Goal: Task Accomplishment & Management: Complete application form

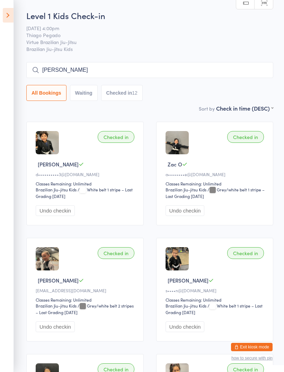
click at [1, 16] on aside "Events for [DATE] [DATE] [DATE] Sun Mon Tue Wed Thu Fri Sat 36 31 01 02 03 04 0…" at bounding box center [7, 186] width 14 height 372
click at [11, 22] on icon at bounding box center [8, 15] width 11 height 15
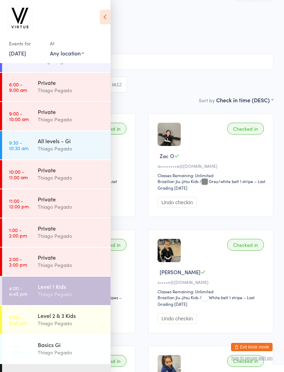
scroll to position [77, 0]
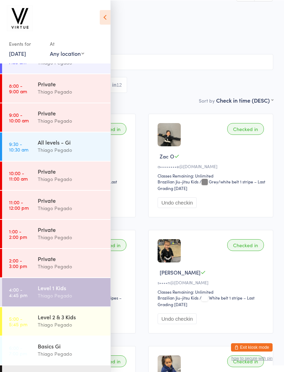
click at [46, 322] on div "Thiago Pegado" at bounding box center [71, 324] width 67 height 8
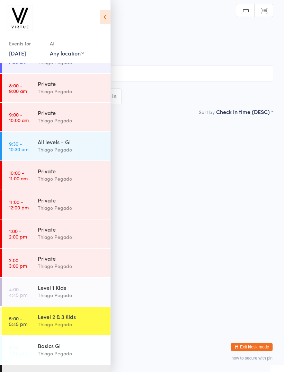
click at [102, 11] on icon at bounding box center [105, 17] width 11 height 15
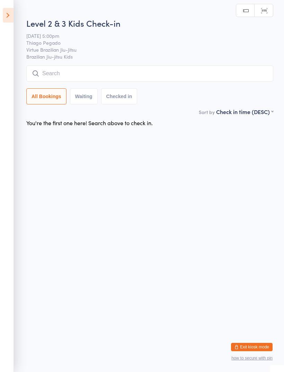
click at [60, 80] on input "search" at bounding box center [149, 73] width 247 height 16
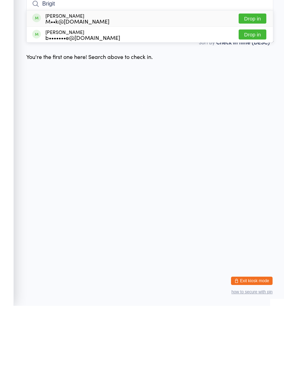
type input "Brigit"
click at [261, 80] on button "Drop in" at bounding box center [253, 85] width 28 height 10
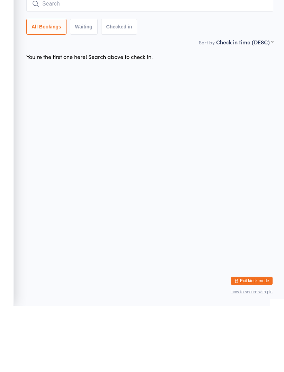
click at [233, 62] on input "search" at bounding box center [149, 70] width 247 height 16
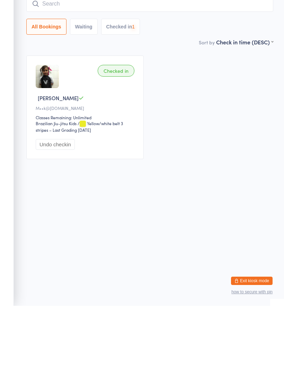
click at [247, 62] on input "search" at bounding box center [149, 70] width 247 height 16
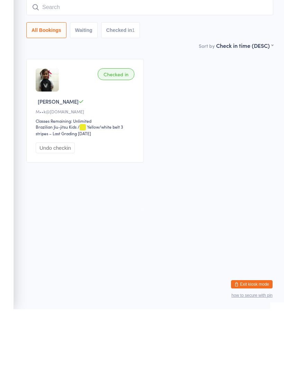
click at [254, 62] on input "search" at bounding box center [149, 70] width 247 height 16
click at [232, 62] on input "search" at bounding box center [149, 70] width 247 height 16
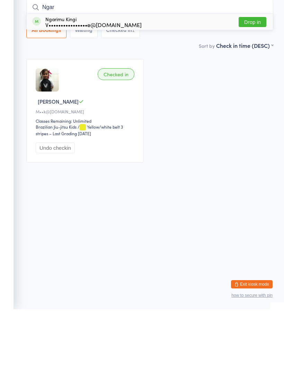
type input "Ngar"
click at [254, 80] on button "Drop in" at bounding box center [253, 85] width 28 height 10
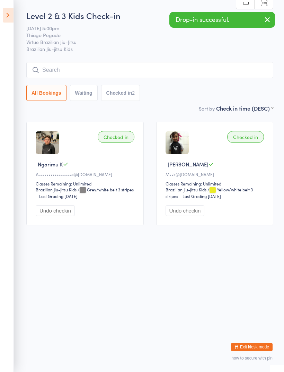
click at [225, 66] on input "search" at bounding box center [149, 70] width 247 height 16
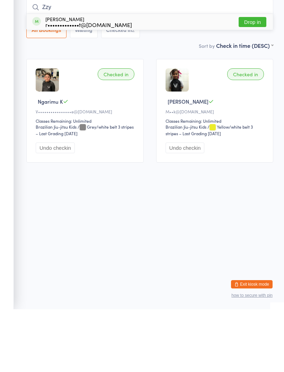
type input "Zzy"
click at [258, 80] on button "Drop in" at bounding box center [253, 85] width 28 height 10
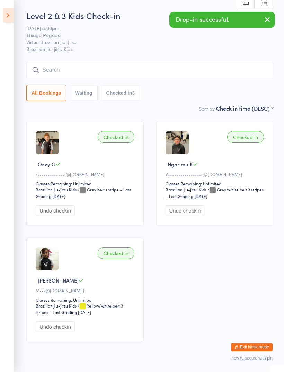
click at [200, 78] on input "search" at bounding box center [149, 70] width 247 height 16
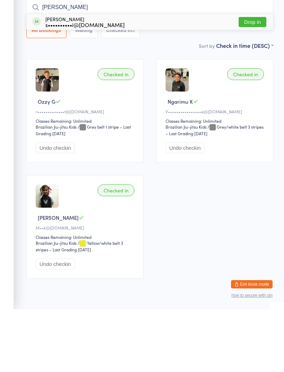
type input "Omar"
click at [261, 80] on button "Drop in" at bounding box center [253, 85] width 28 height 10
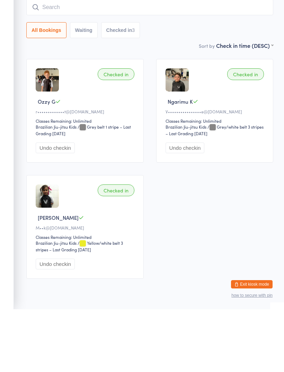
click at [217, 62] on input "search" at bounding box center [149, 70] width 247 height 16
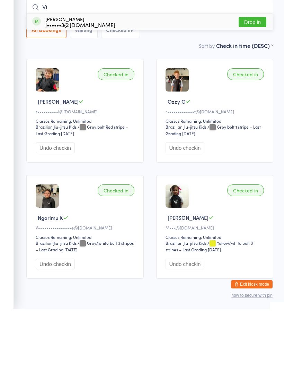
type input "V"
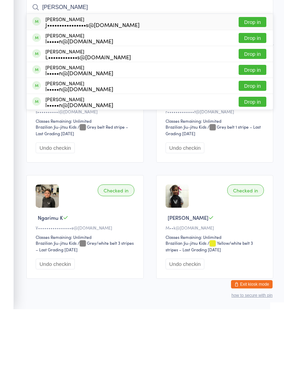
type input "Hugo"
click at [254, 80] on button "Drop in" at bounding box center [253, 85] width 28 height 10
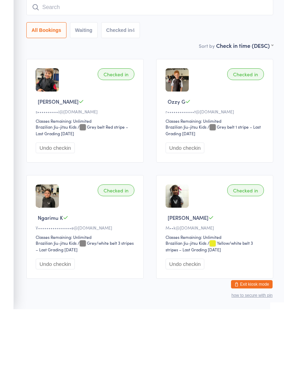
scroll to position [29, 0]
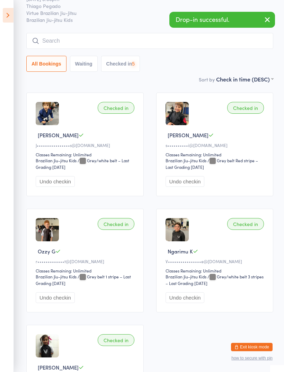
click at [235, 47] on input "search" at bounding box center [149, 41] width 247 height 16
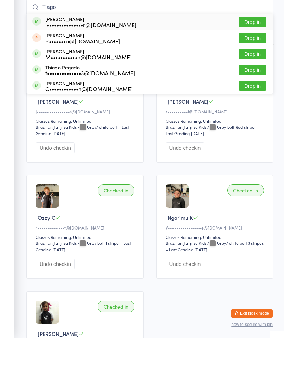
type input "Tiago"
click at [257, 51] on button "Drop in" at bounding box center [253, 56] width 28 height 10
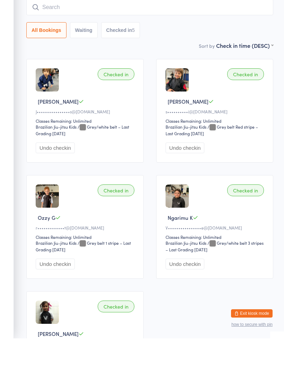
scroll to position [63, 0]
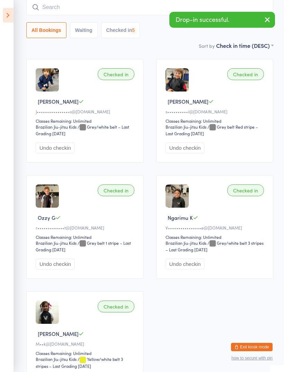
click at [239, 21] on div "Drop-in successful." at bounding box center [222, 20] width 106 height 16
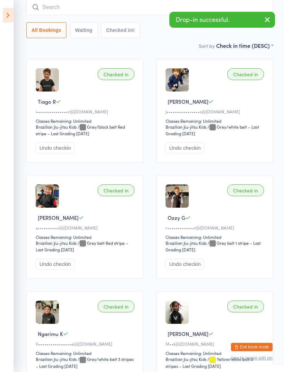
click at [142, 10] on input "search" at bounding box center [149, 7] width 247 height 16
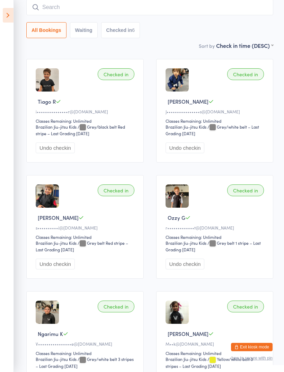
type input "W"
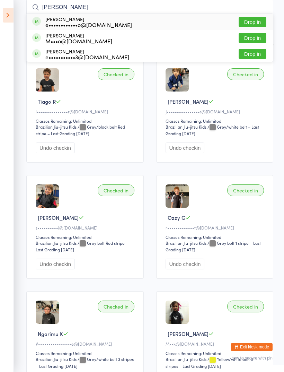
type input "Eliot"
click at [257, 24] on button "Drop in" at bounding box center [253, 22] width 28 height 10
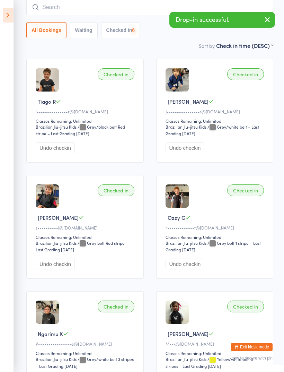
click at [236, 11] on input "search" at bounding box center [149, 7] width 247 height 16
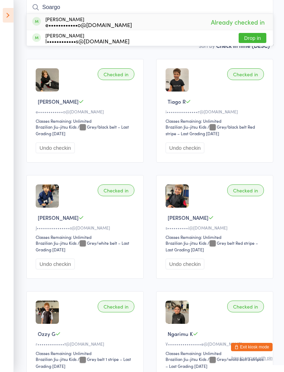
click at [157, 9] on input "Soargo" at bounding box center [149, 7] width 247 height 16
click at [165, 7] on input "Soargo" at bounding box center [149, 7] width 247 height 16
type input "S"
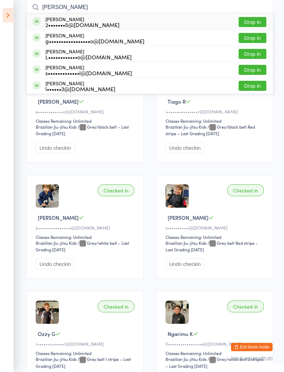
type input "Luka"
click at [259, 37] on button "Drop in" at bounding box center [253, 38] width 28 height 10
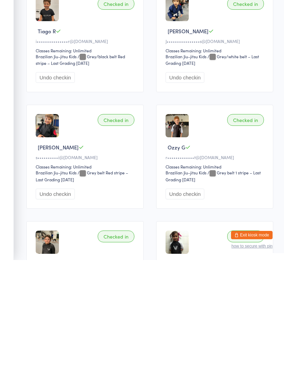
scroll to position [156, 0]
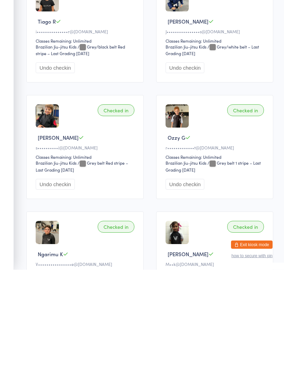
click at [194, 281] on button "Undo checkin" at bounding box center [185, 286] width 39 height 11
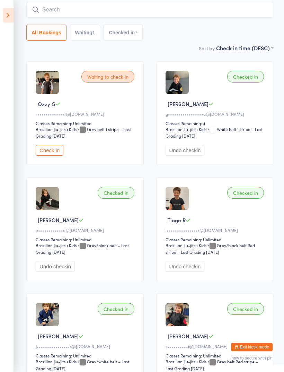
scroll to position [0, 0]
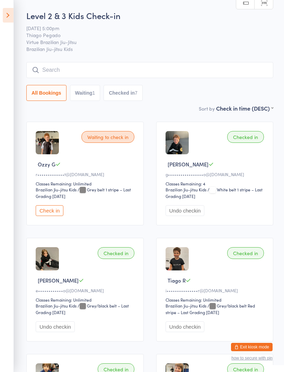
click at [177, 72] on input "search" at bounding box center [149, 70] width 247 height 16
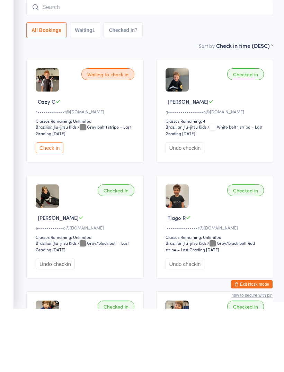
type input "A"
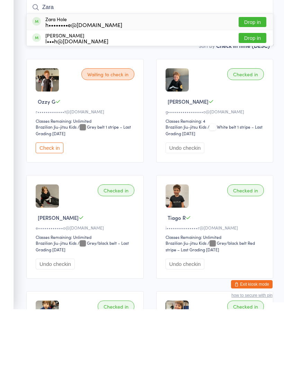
type input "Zara"
click at [256, 80] on button "Drop in" at bounding box center [253, 85] width 28 height 10
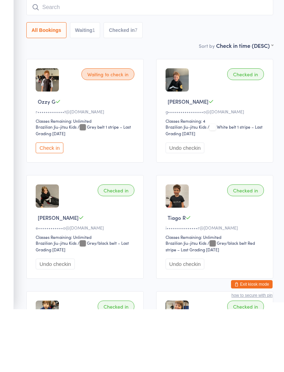
click at [247, 62] on input "search" at bounding box center [149, 70] width 247 height 16
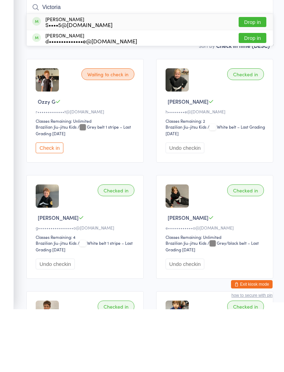
type input "Victoria"
click at [261, 96] on button "Drop in" at bounding box center [253, 101] width 28 height 10
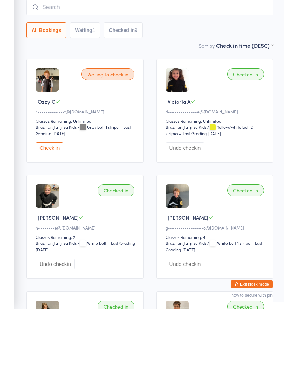
click at [247, 62] on input "search" at bounding box center [149, 70] width 247 height 16
click at [223, 62] on input "search" at bounding box center [149, 70] width 247 height 16
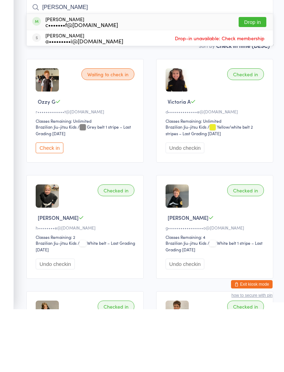
type input "Noah"
click at [258, 80] on button "Drop in" at bounding box center [253, 85] width 28 height 10
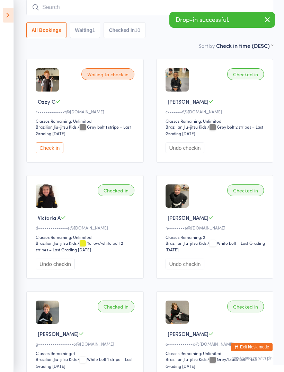
click at [150, 8] on input "search" at bounding box center [149, 7] width 247 height 16
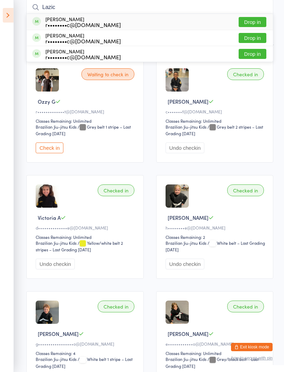
type input "Lazic"
click at [255, 24] on button "Drop in" at bounding box center [253, 22] width 28 height 10
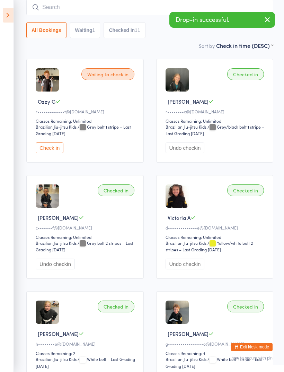
click at [162, 15] on input "search" at bounding box center [149, 7] width 247 height 16
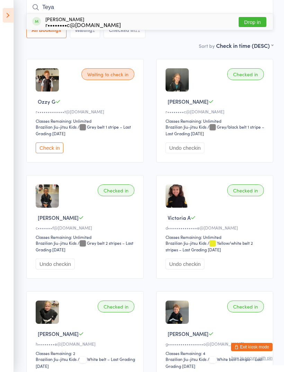
type input "Teya"
click at [256, 24] on button "Drop in" at bounding box center [253, 22] width 28 height 10
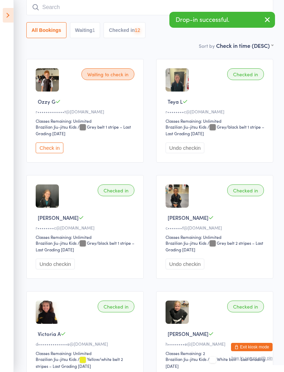
click at [155, 8] on input "search" at bounding box center [149, 7] width 247 height 16
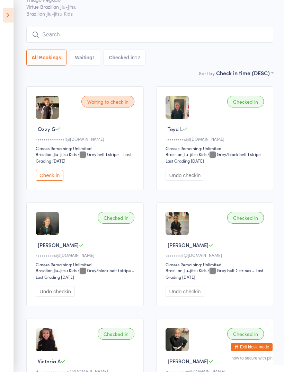
scroll to position [33, 0]
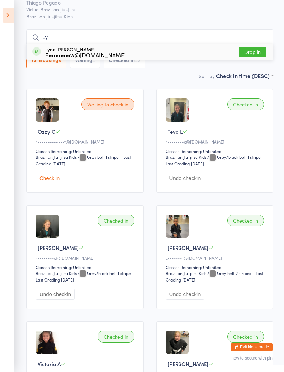
type input "L"
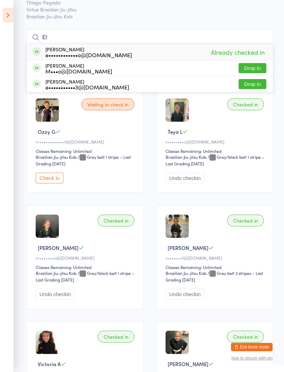
type input "E"
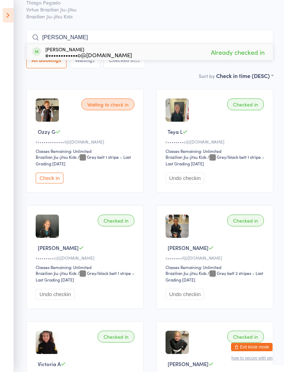
click at [272, 284] on div "Checked in Noah S c•••••••f@mail.com Classes Remaining: Unlimited Brazilian Jiu…" at bounding box center [214, 257] width 117 height 104
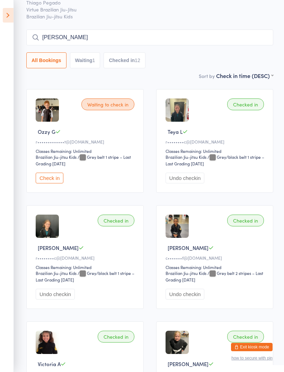
click at [241, 42] on input "Spargo" at bounding box center [149, 37] width 247 height 16
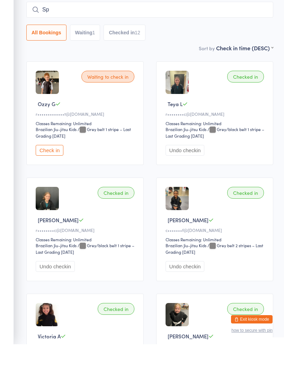
type input "S"
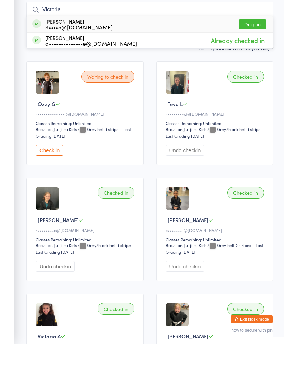
type input "Victoria"
click at [262, 47] on button "Drop in" at bounding box center [253, 52] width 28 height 10
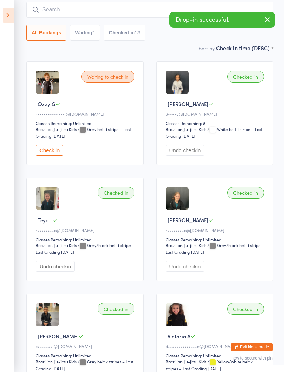
click at [144, 8] on input "search" at bounding box center [149, 10] width 247 height 16
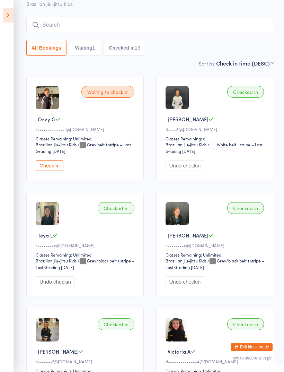
scroll to position [0, 0]
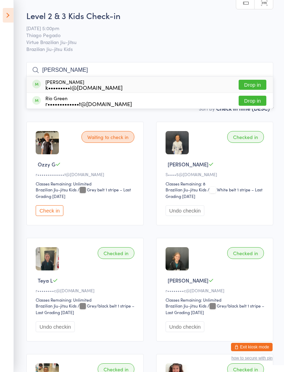
type input "Rick"
click at [247, 84] on button "Drop in" at bounding box center [253, 85] width 28 height 10
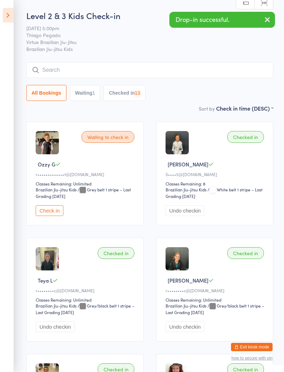
click at [53, 75] on input "search" at bounding box center [149, 70] width 247 height 16
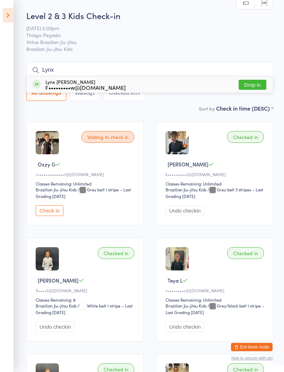
type input "Lynx"
click at [258, 89] on button "Drop in" at bounding box center [253, 85] width 28 height 10
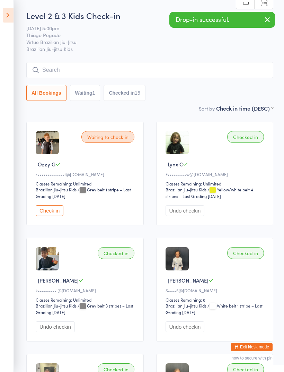
click at [56, 76] on input "search" at bounding box center [149, 70] width 247 height 16
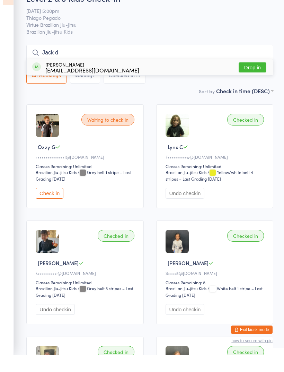
type input "Jack d"
click at [257, 80] on button "Drop in" at bounding box center [253, 85] width 28 height 10
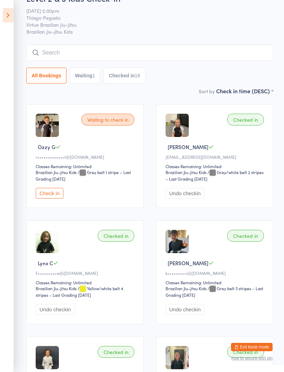
click at [52, 51] on input "search" at bounding box center [149, 53] width 247 height 16
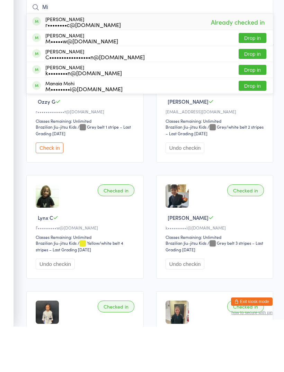
type input "M"
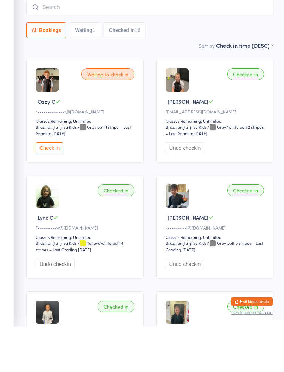
click at [12, 116] on aside "Events for 15 Sep, 2025 15 Sep, 2025 September 2025 Sun Mon Tue Wed Thu Fri Sat…" at bounding box center [7, 186] width 14 height 372
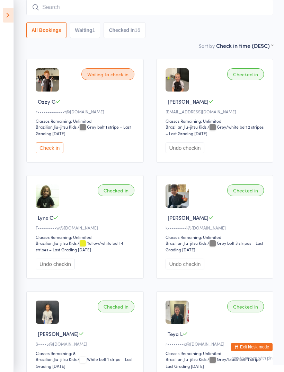
click at [11, 17] on icon at bounding box center [8, 15] width 11 height 15
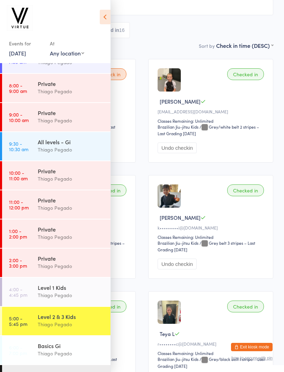
click at [249, 343] on button "Exit kiosk mode" at bounding box center [252, 347] width 42 height 8
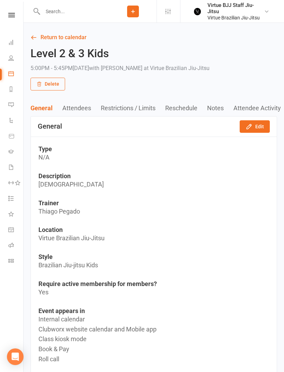
click at [11, 151] on icon at bounding box center [11, 152] width 6 height 6
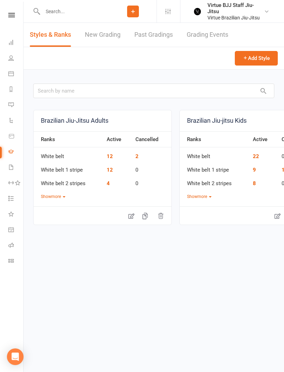
click at [110, 41] on link "New Grading" at bounding box center [103, 35] width 36 height 24
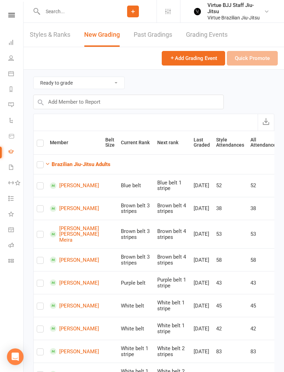
click at [64, 164] on strong "Brazilian Jiu-Jitsu Adults" at bounding box center [81, 164] width 59 height 6
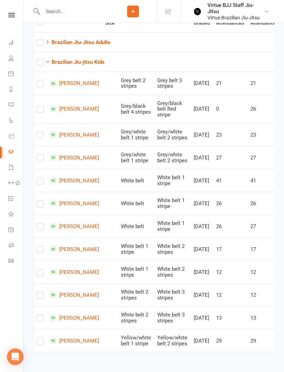
scroll to position [129, 0]
click at [13, 259] on icon at bounding box center [11, 261] width 6 height 6
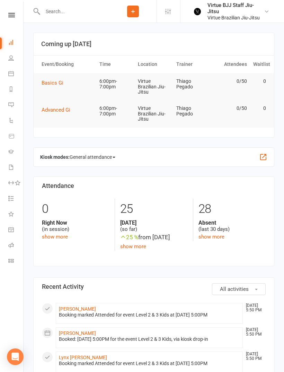
click at [9, 152] on icon at bounding box center [11, 152] width 6 height 6
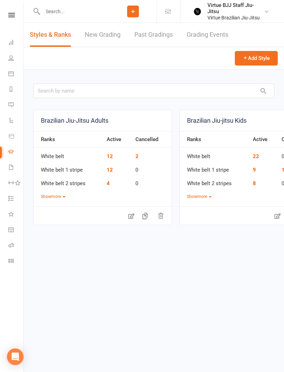
click at [212, 3] on div "Virtue BJJ Staff Jiu-Jitsu" at bounding box center [236, 8] width 56 height 12
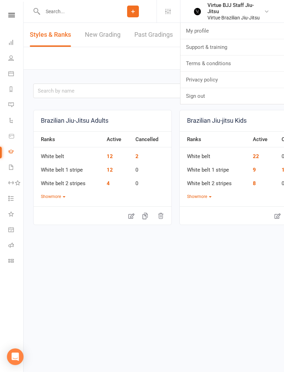
click at [100, 34] on link "New Grading" at bounding box center [103, 35] width 36 height 24
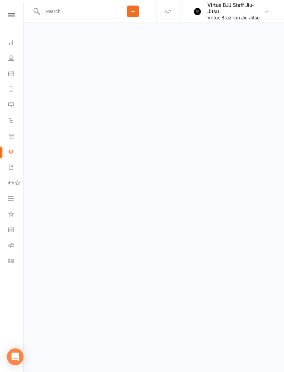
click at [14, 154] on icon at bounding box center [11, 152] width 6 height 6
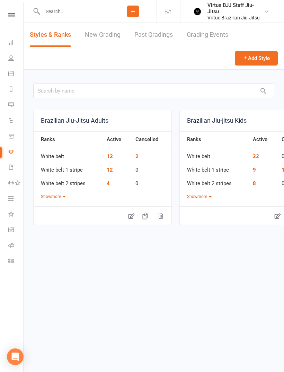
click at [99, 34] on link "New Grading" at bounding box center [103, 35] width 36 height 24
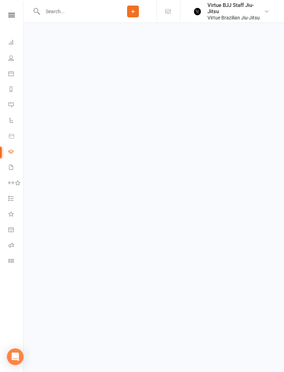
click at [105, 33] on html "Prospect Member Non-attending contact Class / event Appointment Grading event T…" at bounding box center [142, 16] width 284 height 33
click at [9, 152] on icon at bounding box center [11, 152] width 6 height 6
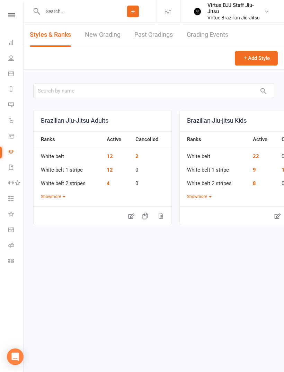
click at [98, 36] on link "New Grading" at bounding box center [103, 35] width 36 height 24
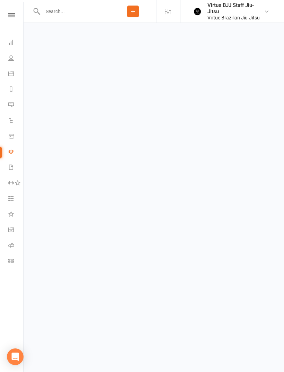
click at [10, 155] on link "Gradings" at bounding box center [16, 152] width 16 height 16
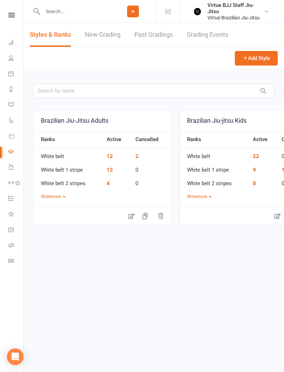
click at [101, 32] on link "New Grading" at bounding box center [103, 35] width 36 height 24
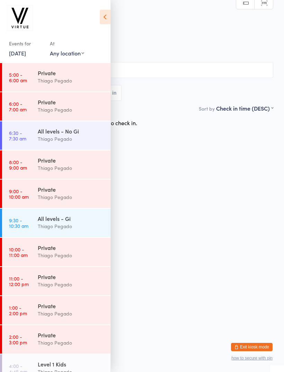
click at [106, 19] on icon at bounding box center [105, 17] width 11 height 15
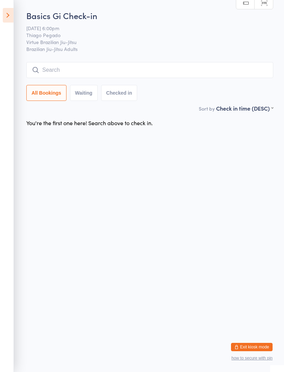
click at [9, 13] on icon at bounding box center [8, 15] width 11 height 15
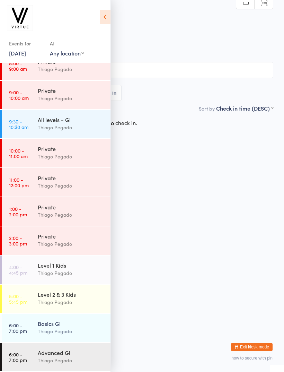
scroll to position [99, 0]
click at [72, 298] on div "Level 2 & 3 Kids" at bounding box center [71, 294] width 67 height 8
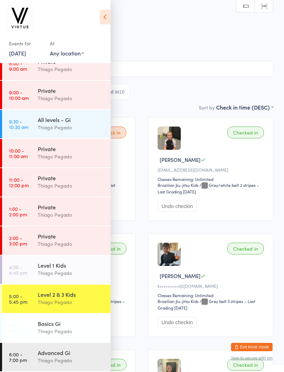
click at [107, 17] on icon at bounding box center [105, 17] width 11 height 15
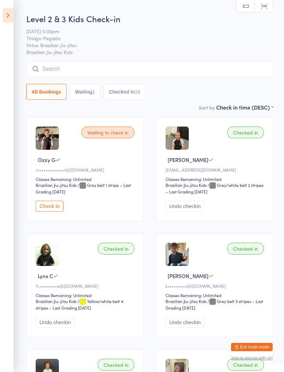
click at [239, 77] on input "search" at bounding box center [149, 69] width 247 height 16
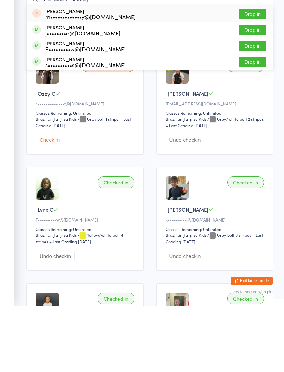
type input "Leo"
click at [258, 91] on button "Drop in" at bounding box center [253, 96] width 28 height 10
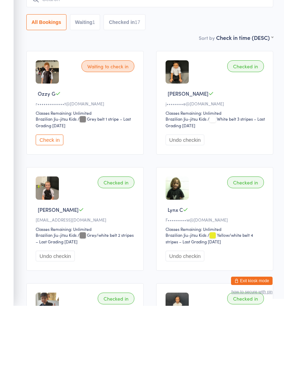
click at [175, 201] on button "Undo checkin" at bounding box center [185, 206] width 39 height 11
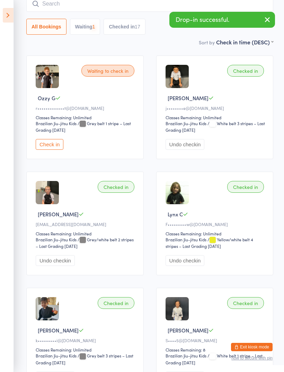
click at [54, 6] on input "search" at bounding box center [149, 4] width 247 height 16
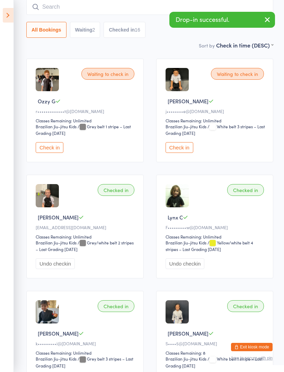
scroll to position [63, 0]
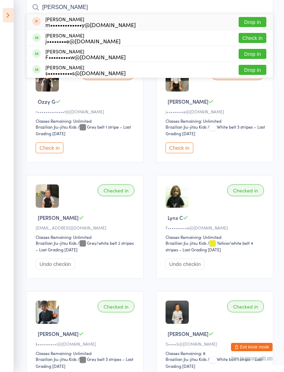
type input "Leo"
click at [259, 57] on button "Drop in" at bounding box center [253, 54] width 28 height 10
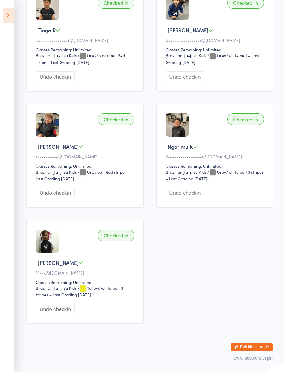
scroll to position [0, 0]
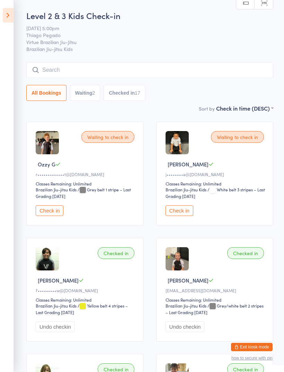
click at [35, 78] on input "search" at bounding box center [149, 70] width 247 height 16
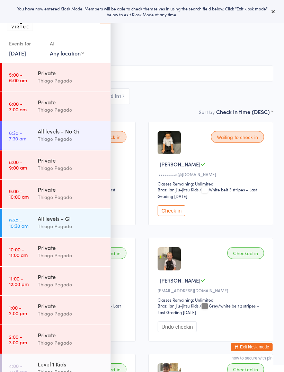
click at [236, 345] on icon "button" at bounding box center [237, 347] width 4 height 4
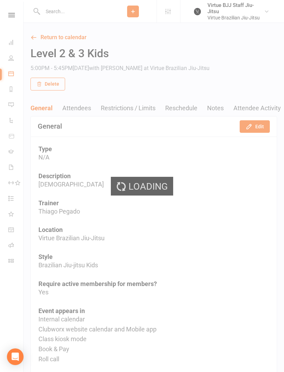
click at [12, 153] on div "Loading" at bounding box center [142, 186] width 284 height 372
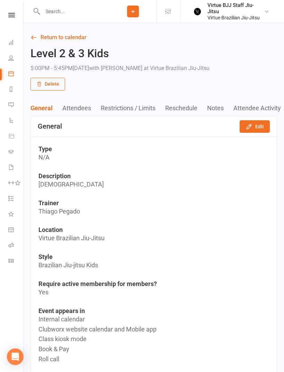
click at [12, 150] on icon at bounding box center [11, 152] width 6 height 6
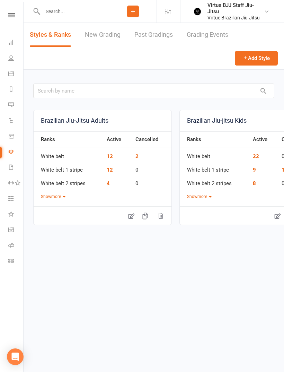
click at [98, 33] on link "New Grading" at bounding box center [103, 35] width 36 height 24
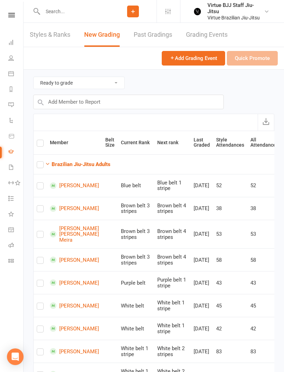
click at [64, 164] on strong "Brazilian Jiu-Jitsu Adults" at bounding box center [81, 164] width 59 height 6
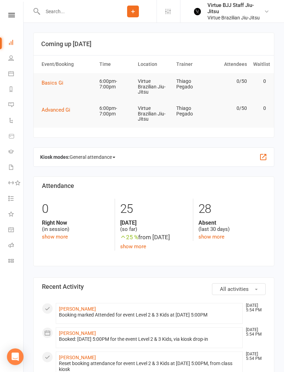
click at [15, 255] on link "Class check-in" at bounding box center [16, 262] width 16 height 16
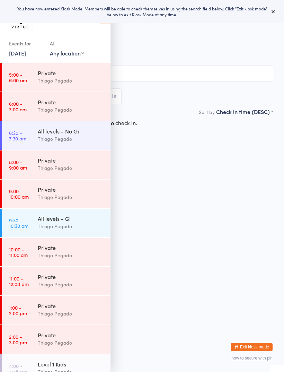
scroll to position [99, 0]
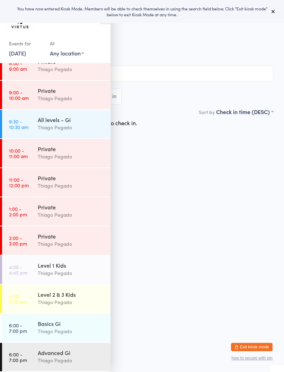
click at [54, 297] on div "Level 2 & 3 Kids" at bounding box center [71, 294] width 67 height 8
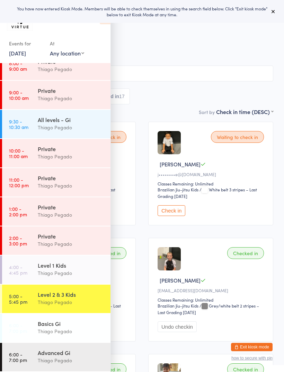
click at [130, 72] on input "search" at bounding box center [142, 73] width 263 height 16
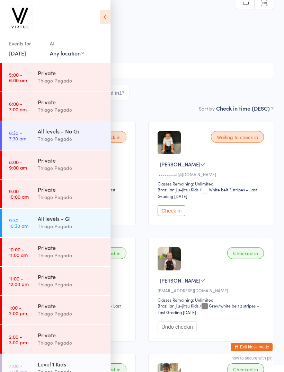
click at [100, 19] on icon at bounding box center [105, 17] width 11 height 15
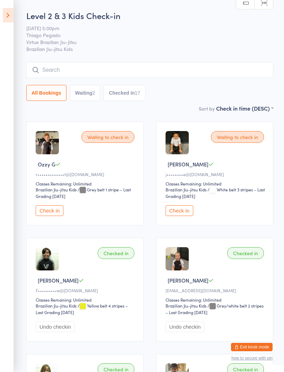
click at [90, 71] on input "search" at bounding box center [149, 70] width 247 height 16
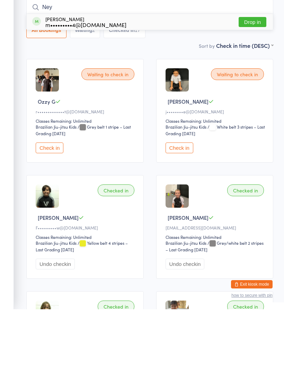
type input "Ney"
click at [64, 85] on div "m•••••••••4@hotmail.com" at bounding box center [85, 88] width 81 height 6
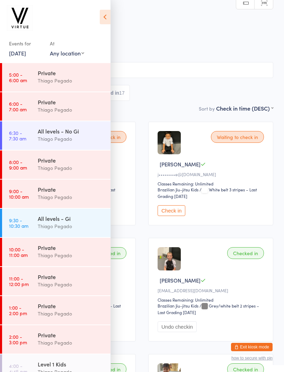
click at [106, 18] on icon at bounding box center [105, 17] width 11 height 15
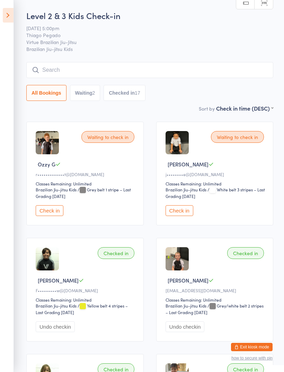
click at [247, 349] on button "Exit kiosk mode" at bounding box center [252, 347] width 42 height 8
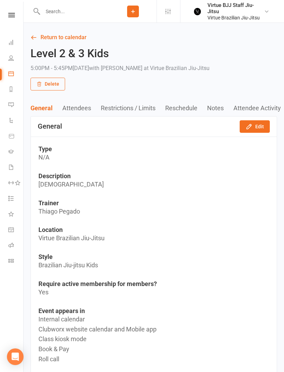
click at [12, 151] on icon at bounding box center [11, 152] width 6 height 6
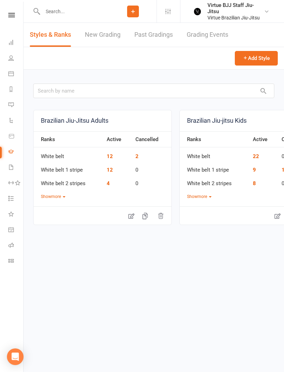
click at [98, 36] on link "New Grading" at bounding box center [103, 35] width 36 height 24
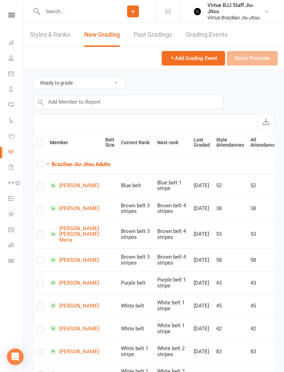
click at [68, 160] on button "Brazilian Jiu-Jitsu Adults" at bounding box center [77, 164] width 65 height 8
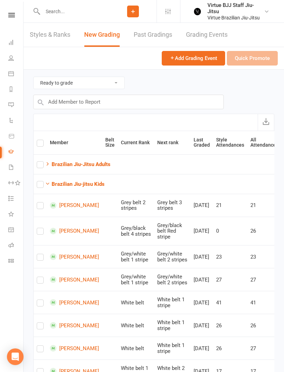
click at [42, 207] on label at bounding box center [40, 207] width 7 height 0
click at [42, 202] on input "checkbox" at bounding box center [40, 202] width 7 height 0
checkbox input "true"
click at [249, 57] on button "Quick Promote" at bounding box center [252, 58] width 51 height 15
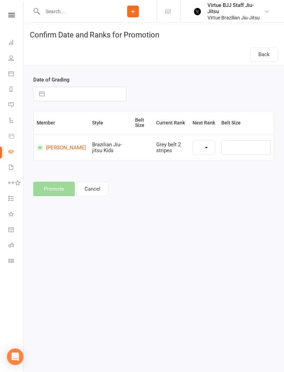
select select "27396"
click at [66, 97] on input "text" at bounding box center [87, 94] width 78 height 14
select select "7"
select select "2025"
select select "8"
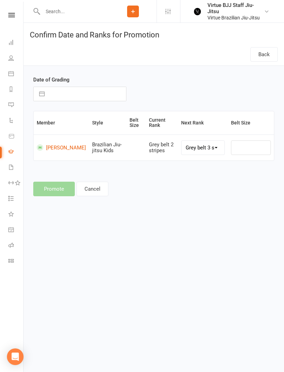
select select "2025"
select select "9"
select select "2025"
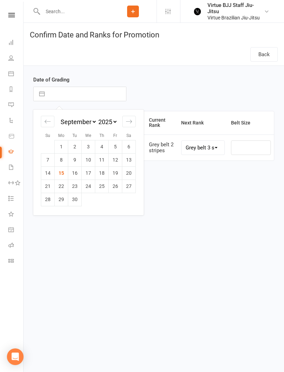
click at [61, 175] on td "15" at bounding box center [62, 172] width 14 height 13
type input "[DATE]"
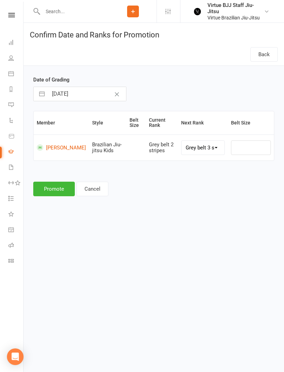
click at [52, 189] on button "Promote" at bounding box center [54, 189] width 42 height 15
